Goal: Task Accomplishment & Management: Use online tool/utility

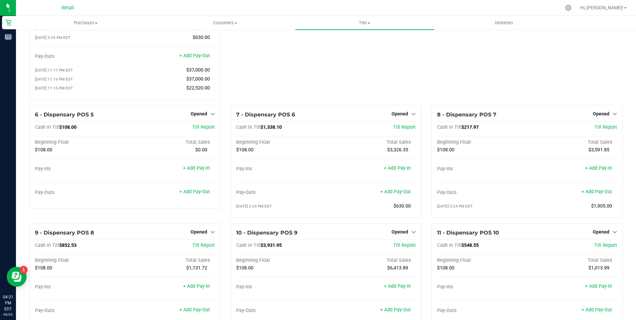
scroll to position [100, 0]
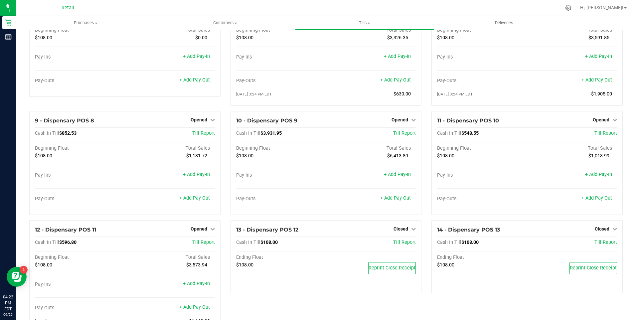
scroll to position [207, 0]
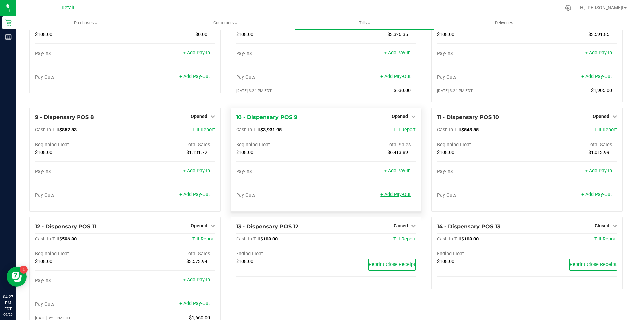
click at [396, 197] on link "+ Add Pay-Out" at bounding box center [395, 195] width 31 height 6
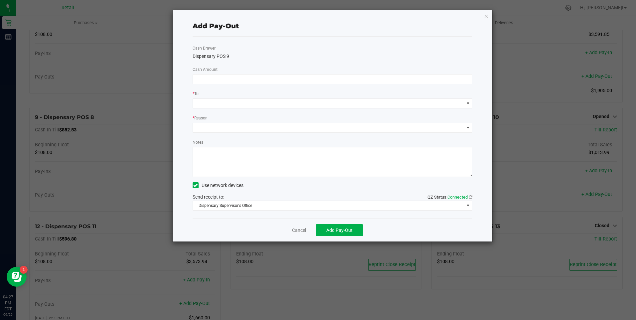
click at [207, 73] on div "Cash Drawer Dispensary POS 9 Cash Amount * To * Reason Notes Use network device…" at bounding box center [333, 128] width 280 height 182
click at [207, 79] on input at bounding box center [333, 79] width 280 height 9
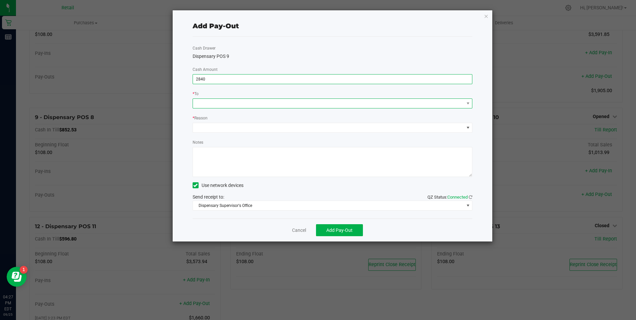
type input "$2,840.00"
click at [220, 104] on span at bounding box center [328, 103] width 271 height 9
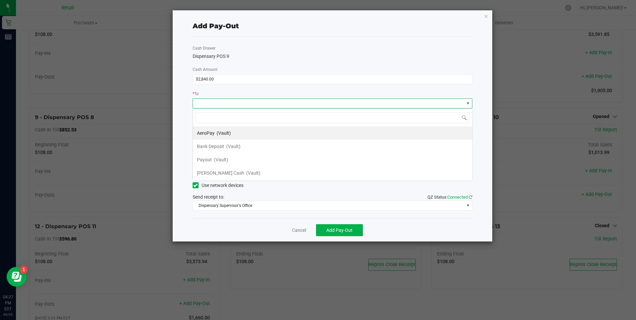
scroll to position [10, 280]
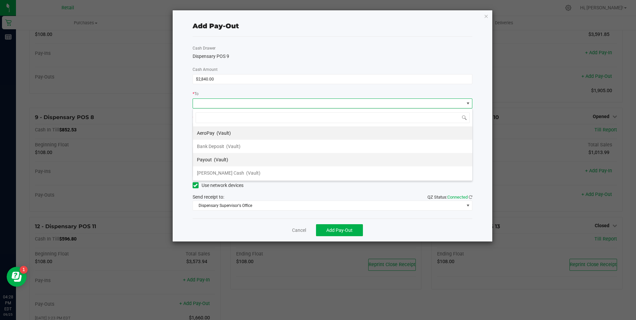
click at [205, 159] on span "Payout" at bounding box center [204, 159] width 15 height 5
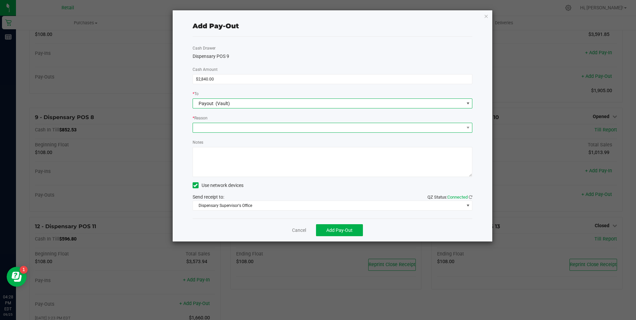
click at [208, 127] on span at bounding box center [328, 127] width 271 height 9
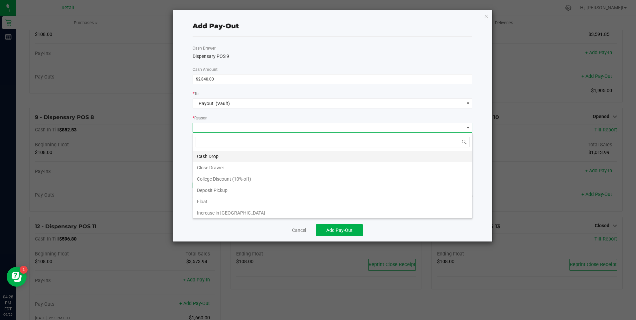
click at [209, 156] on li "Cash Drop" at bounding box center [333, 156] width 280 height 11
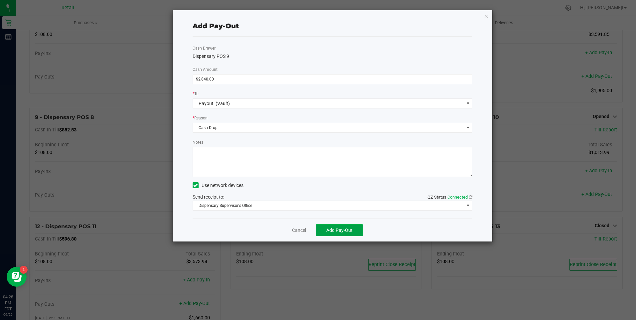
click at [336, 231] on span "Add Pay-Out" at bounding box center [339, 230] width 26 height 5
click at [292, 230] on link "Dismiss" at bounding box center [297, 230] width 16 height 7
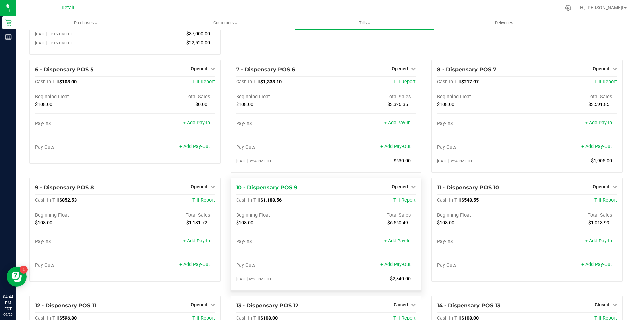
scroll to position [133, 0]
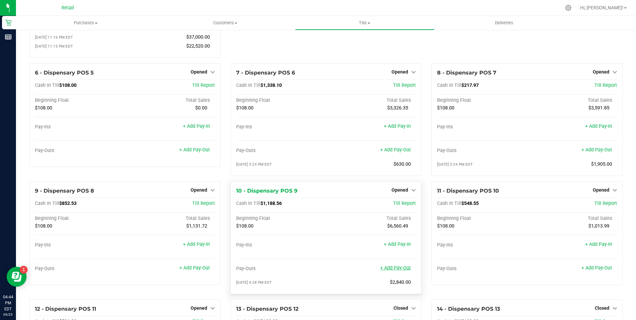
click at [403, 271] on link "+ Add Pay-Out" at bounding box center [395, 268] width 31 height 6
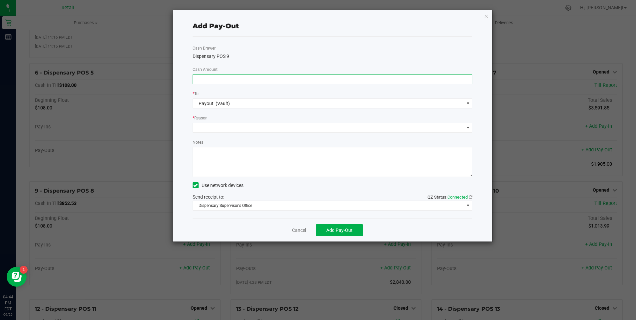
click at [206, 80] on input at bounding box center [333, 79] width 280 height 9
type input "$1,000.00"
click at [207, 127] on span at bounding box center [328, 127] width 271 height 9
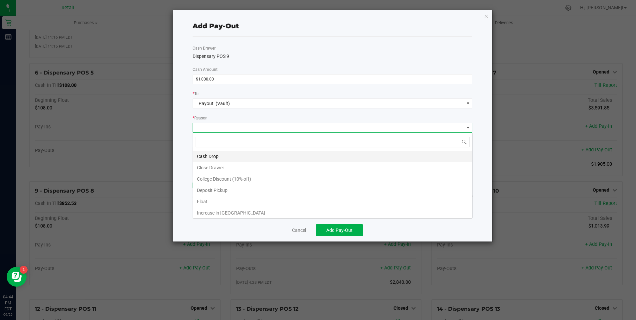
scroll to position [10, 280]
drag, startPoint x: 222, startPoint y: 158, endPoint x: 314, endPoint y: 199, distance: 100.7
click at [222, 158] on li "Cash Drop" at bounding box center [333, 156] width 280 height 11
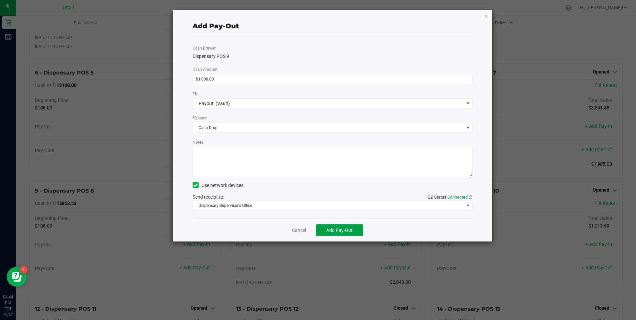
click at [340, 233] on span "Add Pay-Out" at bounding box center [339, 230] width 26 height 5
click at [296, 229] on link "Dismiss" at bounding box center [297, 230] width 16 height 7
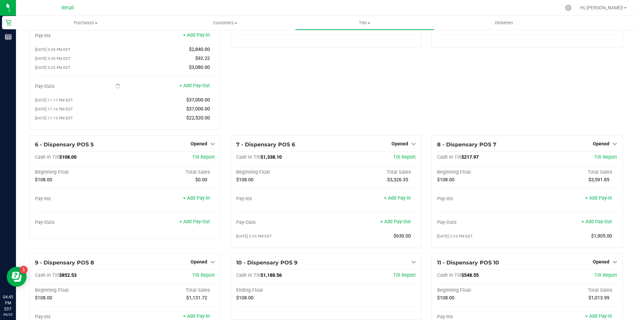
scroll to position [0, 0]
